Goal: Task Accomplishment & Management: Complete application form

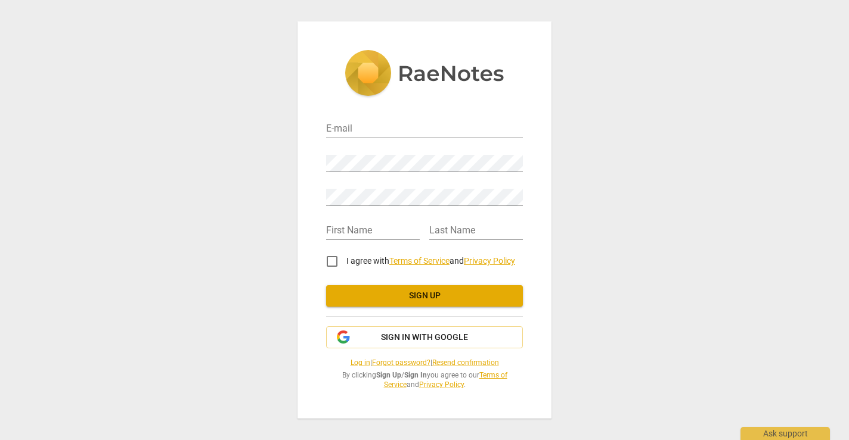
click at [372, 108] on div "E-mail" at bounding box center [424, 124] width 197 height 34
click at [339, 131] on input "email" at bounding box center [424, 129] width 197 height 17
type input "[EMAIL_ADDRESS][DOMAIN_NAME]"
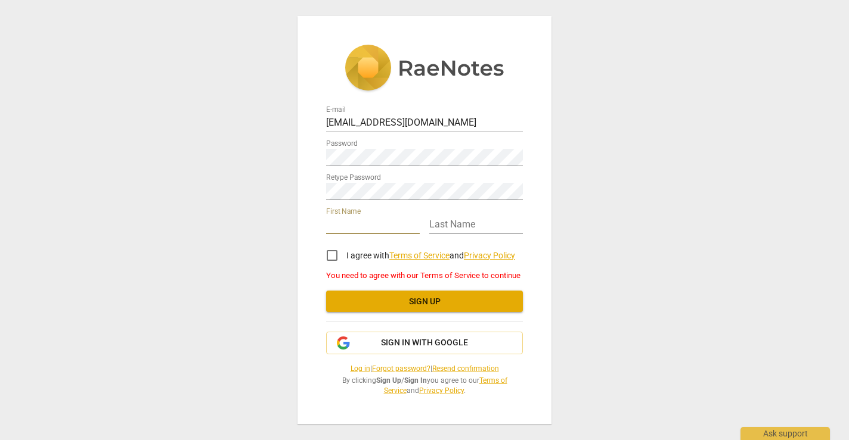
click at [346, 219] on input "text" at bounding box center [373, 225] width 94 height 17
type input "Mya"
click at [458, 217] on input "text" at bounding box center [476, 225] width 94 height 17
type input "[PERSON_NAME]"
click at [333, 252] on input "I agree with Terms of Service and Privacy Policy" at bounding box center [332, 255] width 29 height 29
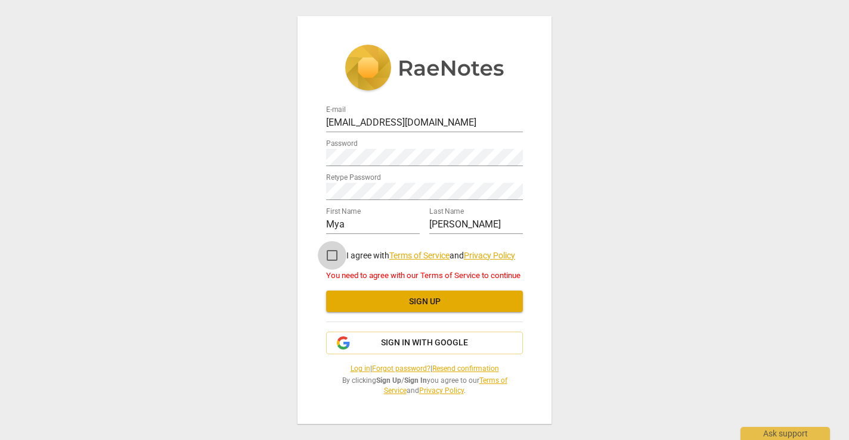
checkbox input "true"
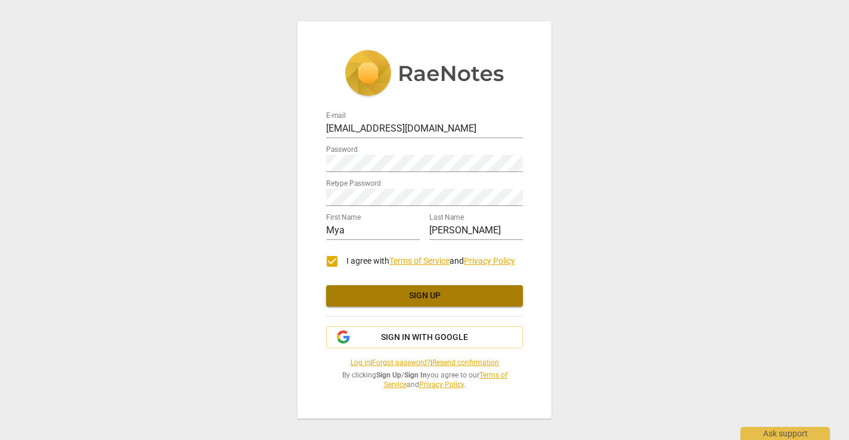
click at [372, 297] on span "Sign up" at bounding box center [425, 296] width 178 height 12
